Goal: Transaction & Acquisition: Purchase product/service

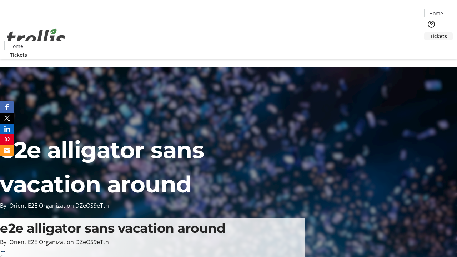
click at [430, 32] on span "Tickets" at bounding box center [438, 35] width 17 height 7
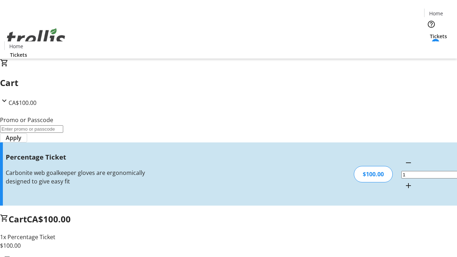
type input "FOO"
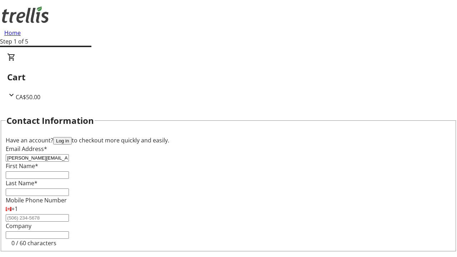
type input "[PERSON_NAME][EMAIL_ADDRESS][DOMAIN_NAME]"
type input "[PERSON_NAME]"
type input "Kuvalis"
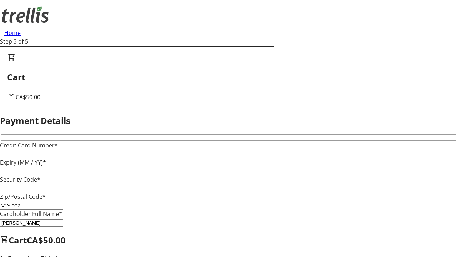
type input "V1Y 0C2"
